Goal: Navigation & Orientation: Go to known website

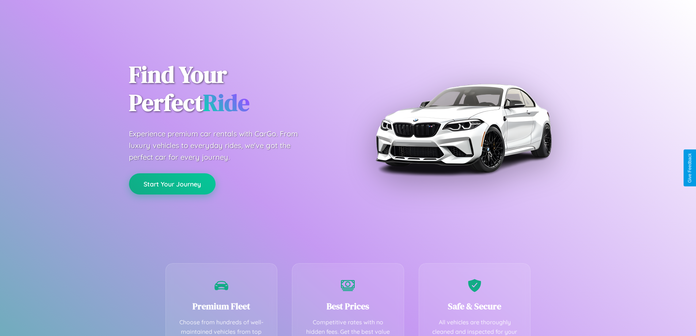
click at [172, 183] on button "Start Your Journey" at bounding box center [172, 183] width 87 height 21
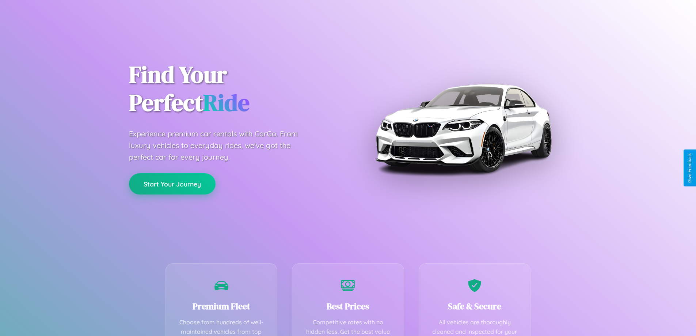
click at [172, 183] on button "Start Your Journey" at bounding box center [172, 183] width 87 height 21
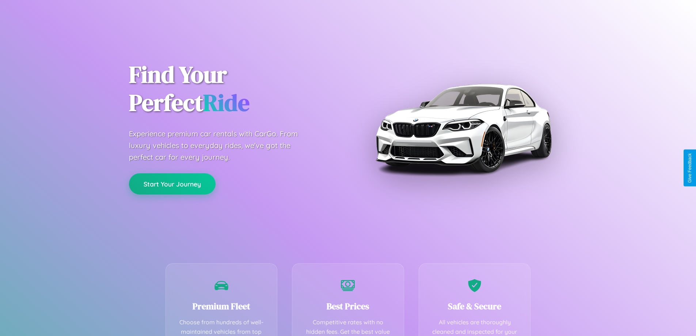
click at [172, 183] on button "Start Your Journey" at bounding box center [172, 183] width 87 height 21
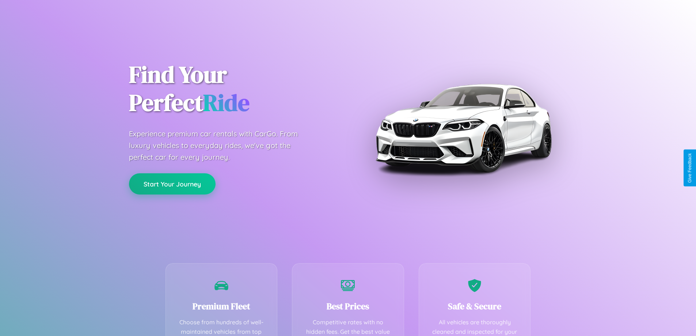
click at [172, 183] on button "Start Your Journey" at bounding box center [172, 183] width 87 height 21
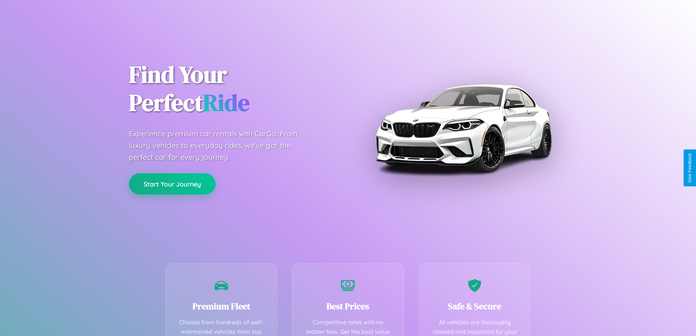
click at [172, 183] on button "Start Your Journey" at bounding box center [172, 183] width 87 height 21
